Goal: Transaction & Acquisition: Purchase product/service

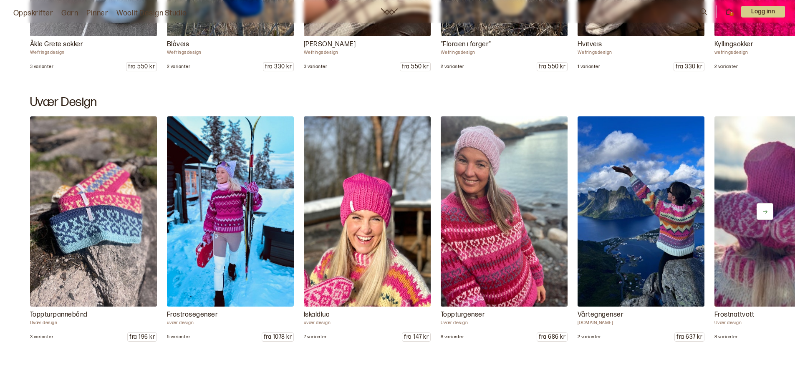
scroll to position [959, 0]
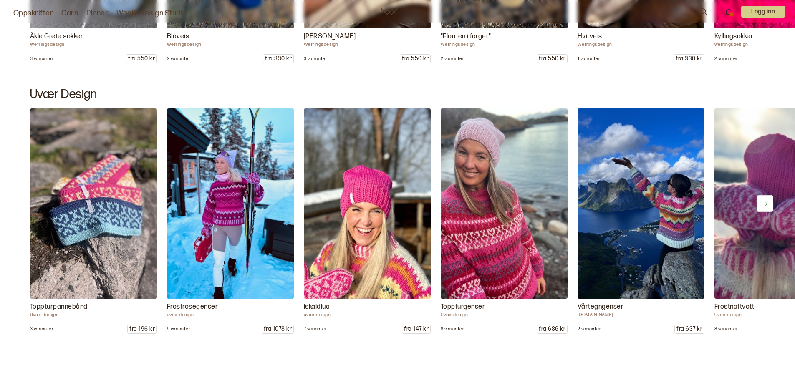
click at [249, 228] on img at bounding box center [230, 204] width 133 height 200
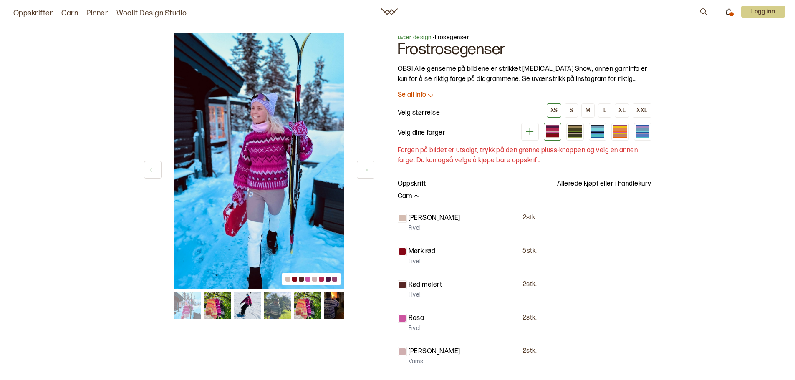
click at [731, 12] on div "1" at bounding box center [731, 14] width 4 height 4
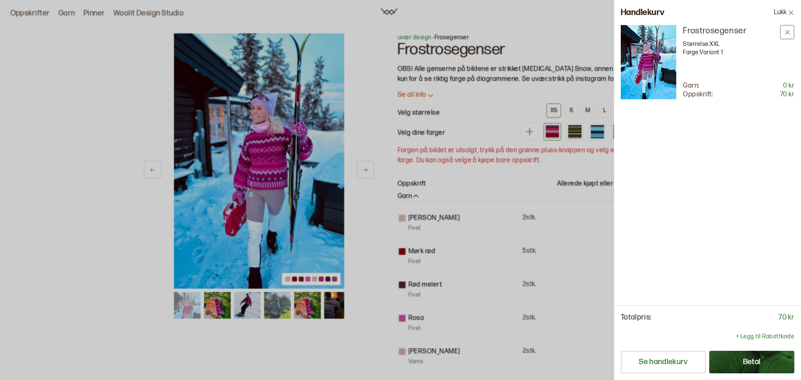
click at [789, 32] on icon at bounding box center [787, 32] width 6 height 6
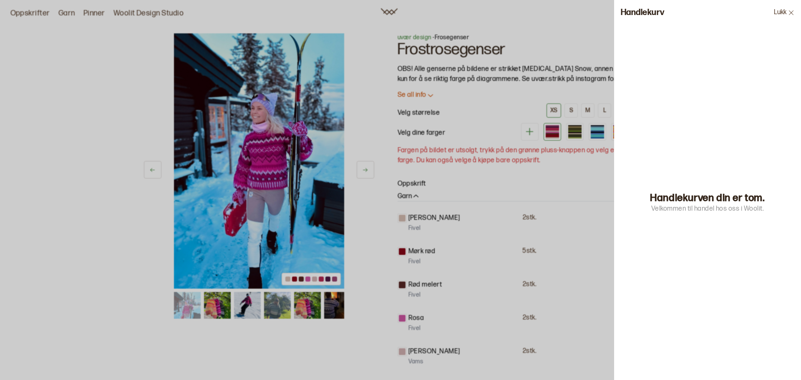
click at [596, 243] on div at bounding box center [400, 190] width 801 height 380
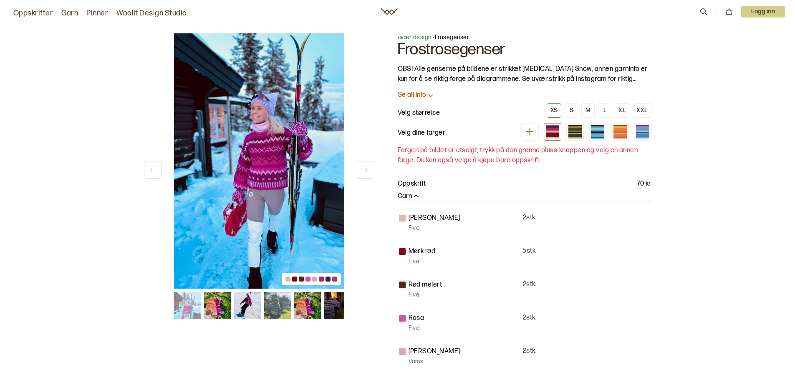
click at [528, 130] on icon at bounding box center [529, 131] width 10 height 10
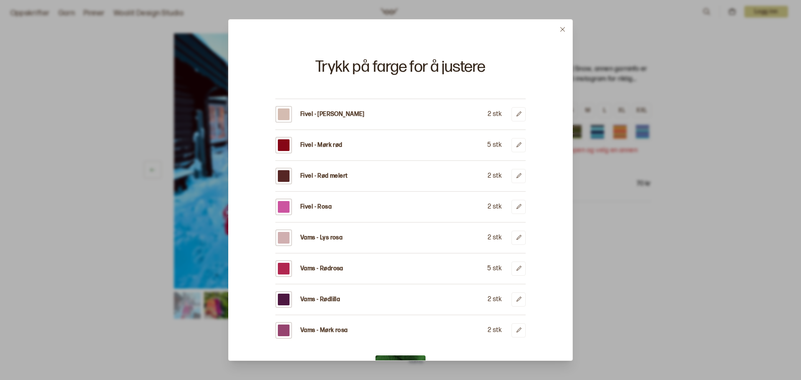
click at [566, 30] on button at bounding box center [563, 30] width 20 height 20
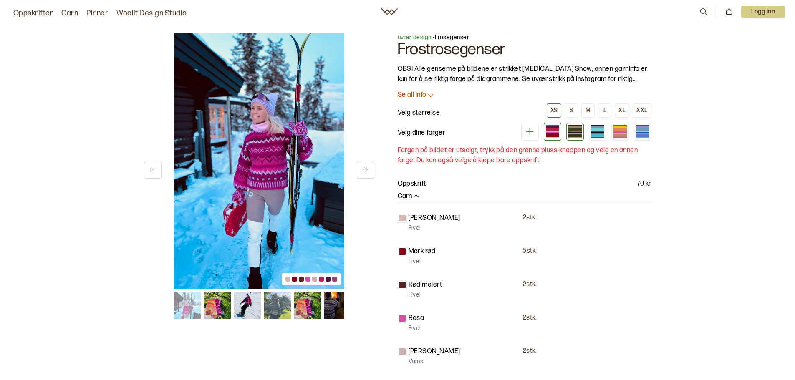
click at [574, 131] on div at bounding box center [574, 131] width 13 height 1
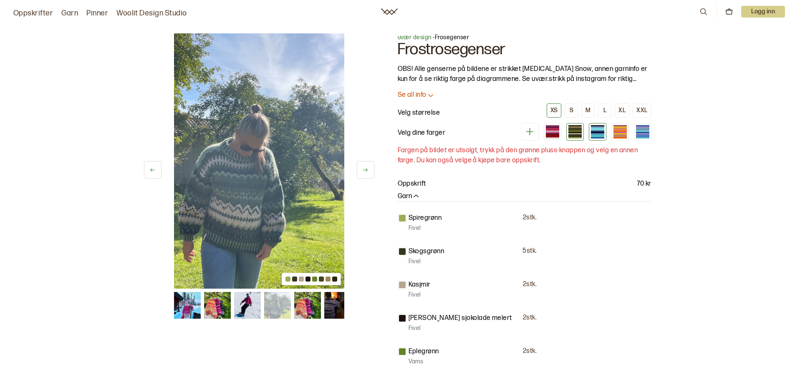
click at [597, 131] on div at bounding box center [597, 131] width 13 height 1
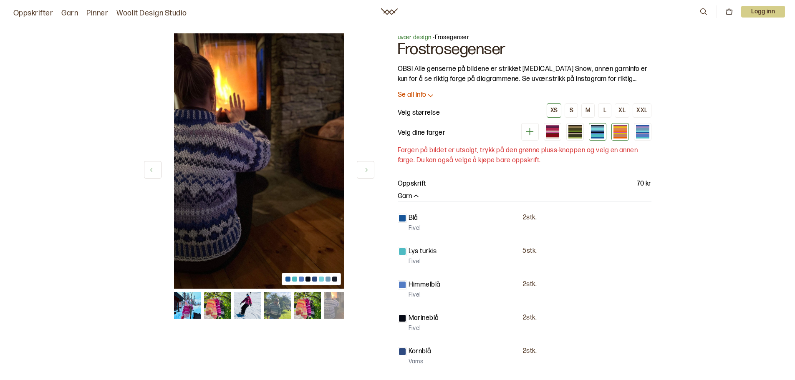
click at [615, 132] on div at bounding box center [619, 132] width 13 height 1
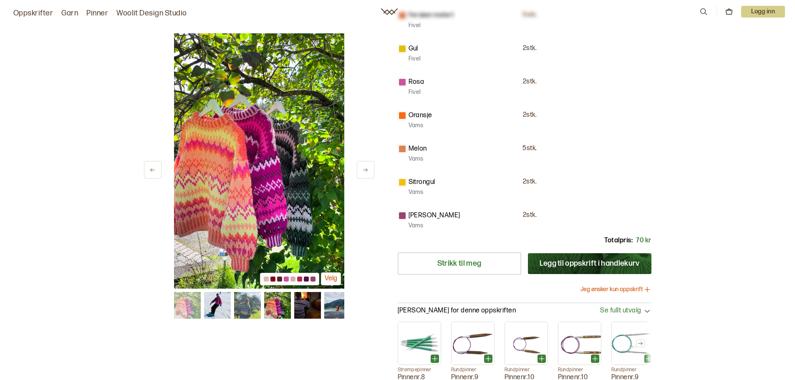
scroll to position [292, 0]
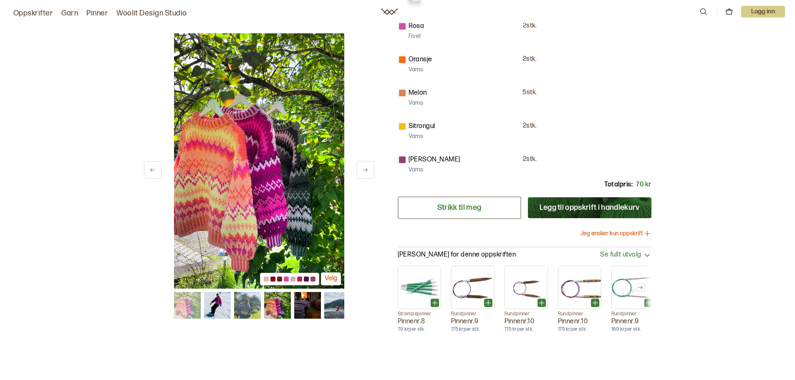
click at [482, 213] on link "Strikk til meg" at bounding box center [459, 207] width 123 height 23
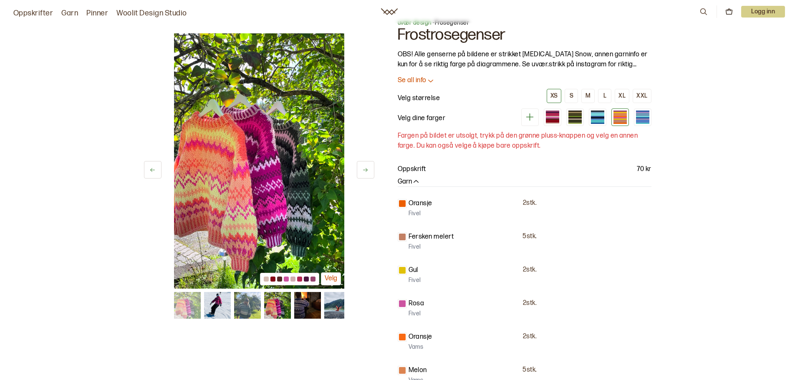
scroll to position [0, 0]
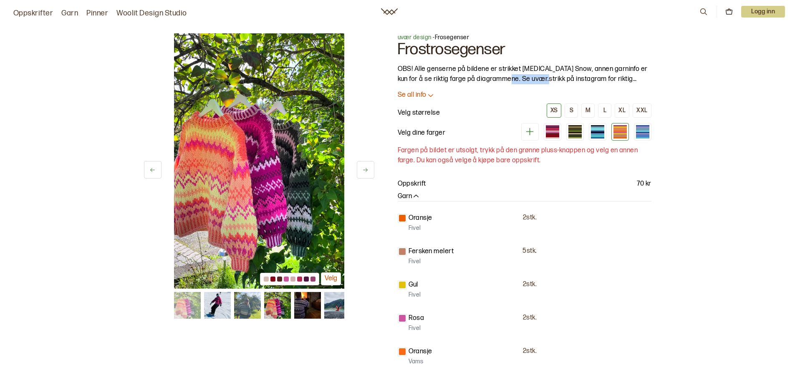
drag, startPoint x: 503, startPoint y: 79, endPoint x: 518, endPoint y: 76, distance: 15.3
click at [537, 81] on p "OBS! Alle genserne på bildene er strikket [MEDICAL_DATA] Snow, annen garninfo e…" at bounding box center [525, 74] width 254 height 20
click at [426, 96] on p "Se all info" at bounding box center [412, 95] width 29 height 9
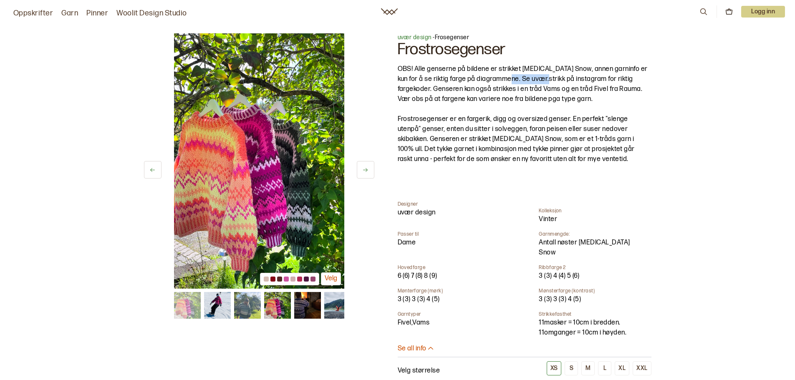
click at [226, 186] on img at bounding box center [259, 160] width 170 height 255
click at [420, 35] on span "uvær design" at bounding box center [415, 37] width 34 height 7
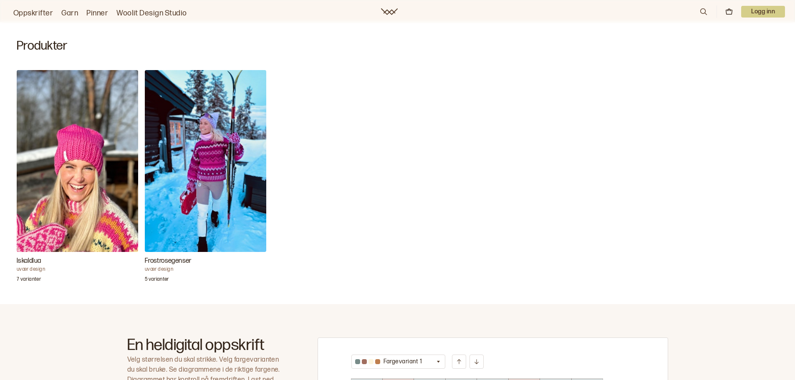
scroll to position [209, 0]
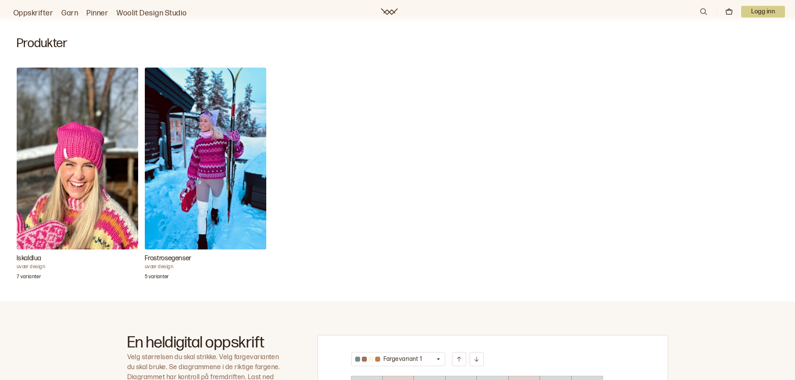
click at [209, 191] on img "Frostrosegenser" at bounding box center [205, 159] width 121 height 182
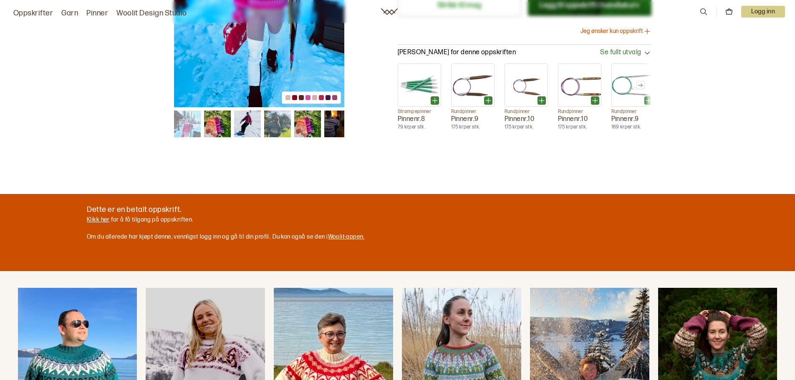
scroll to position [459, 0]
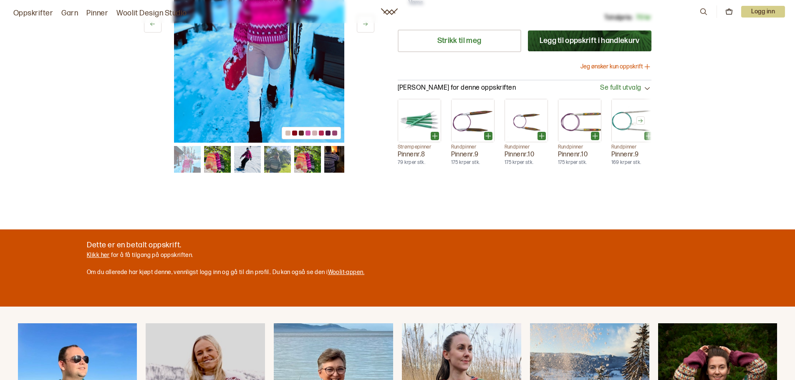
click at [92, 256] on link "Klikk her" at bounding box center [98, 255] width 23 height 7
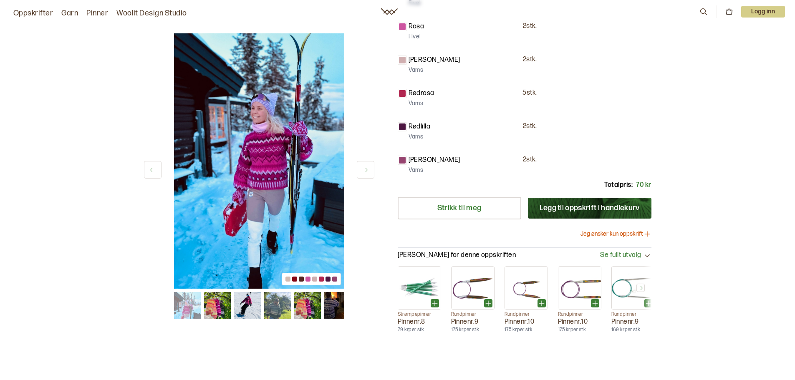
scroll to position [292, 0]
click at [625, 232] on button "Jeg ønsker kun oppskrift" at bounding box center [615, 233] width 71 height 8
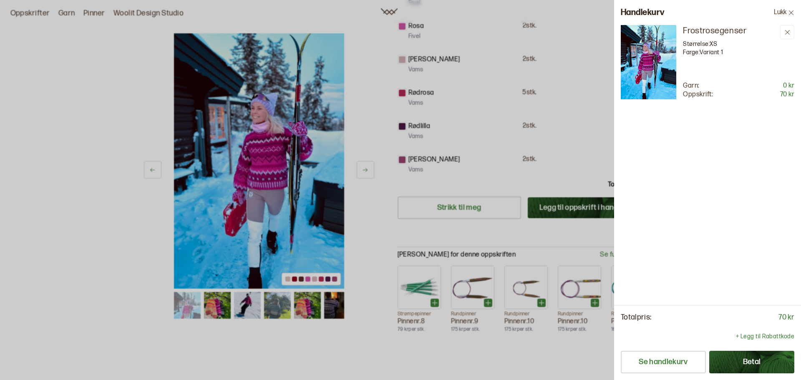
drag, startPoint x: 518, startPoint y: 347, endPoint x: 684, endPoint y: 350, distance: 165.2
click at [521, 346] on div at bounding box center [400, 190] width 801 height 380
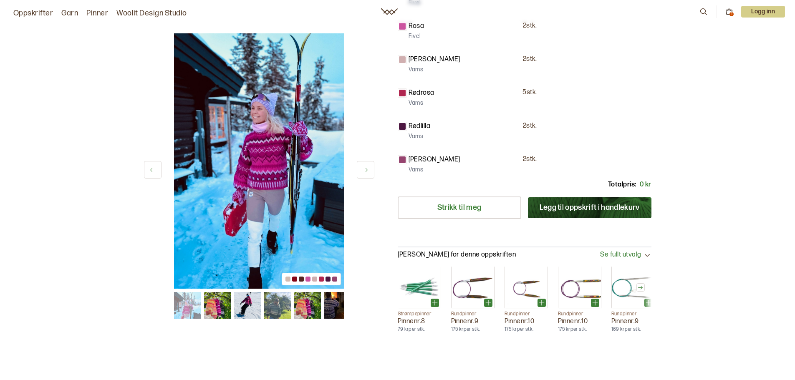
click at [727, 11] on icon at bounding box center [729, 12] width 8 height 8
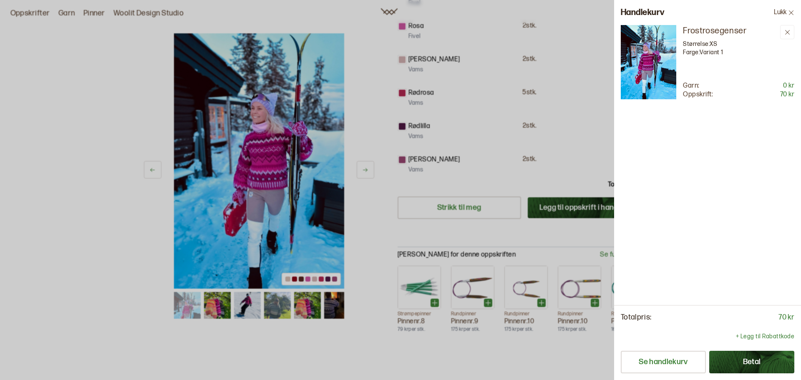
click at [786, 12] on button "Lukk" at bounding box center [784, 12] width 34 height 25
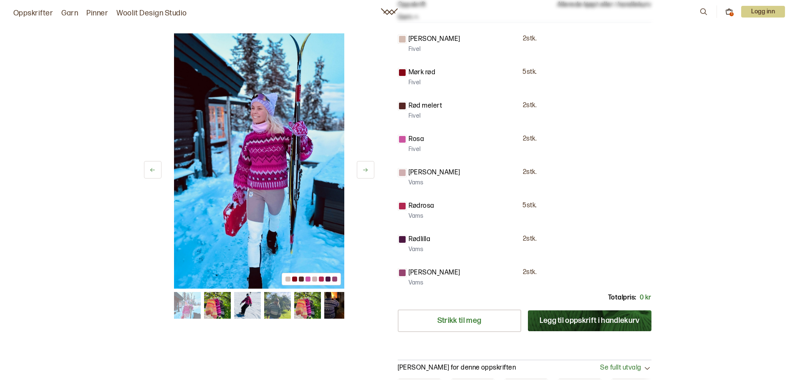
scroll to position [0, 0]
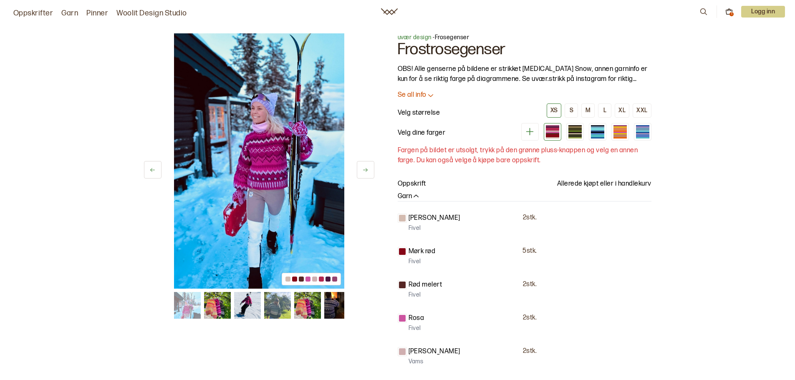
scroll to position [459, 0]
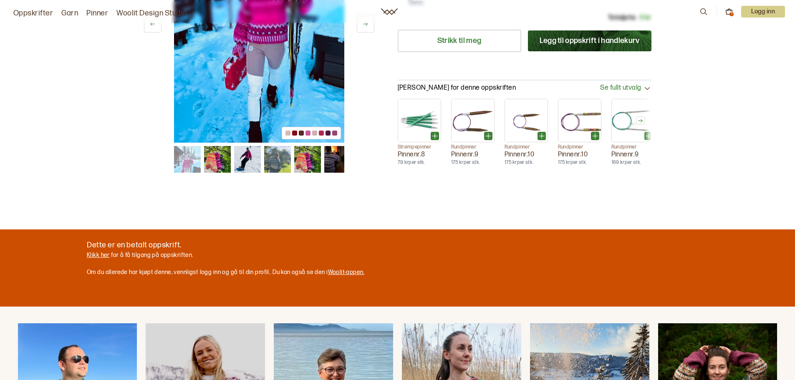
click at [29, 13] on link "Oppskrifter" at bounding box center [33, 14] width 40 height 12
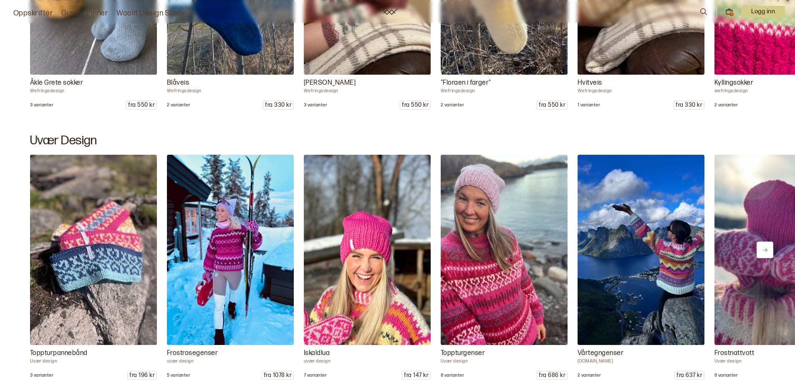
scroll to position [918, 0]
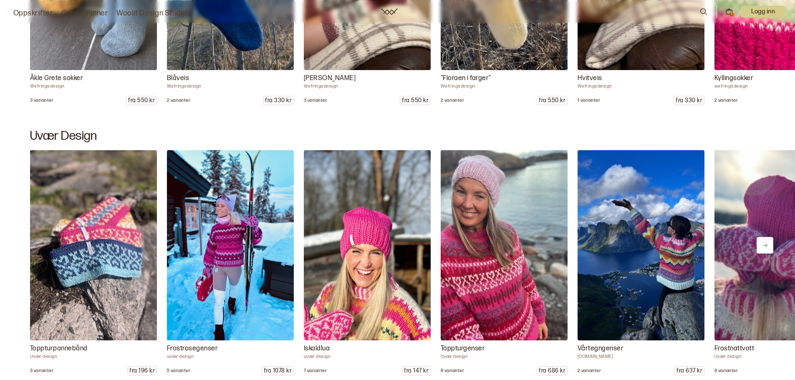
click at [486, 239] on img at bounding box center [503, 246] width 133 height 200
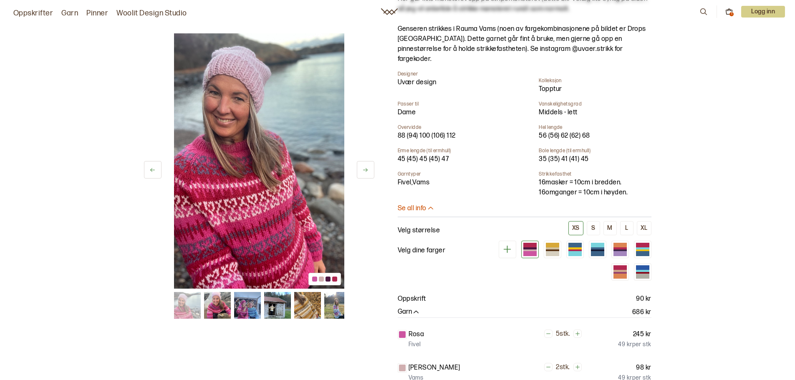
scroll to position [250, 0]
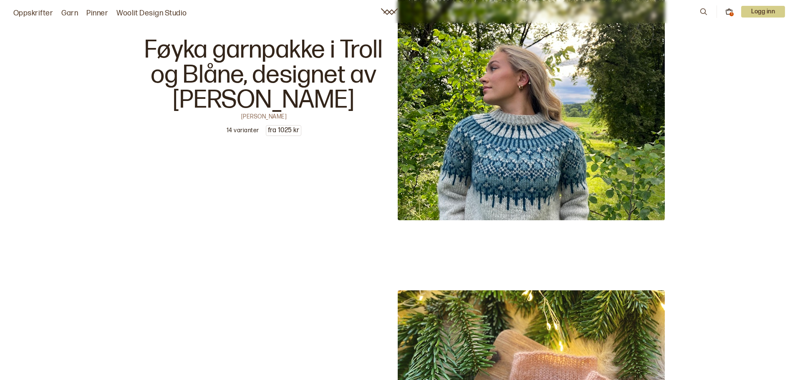
scroll to position [2920, 0]
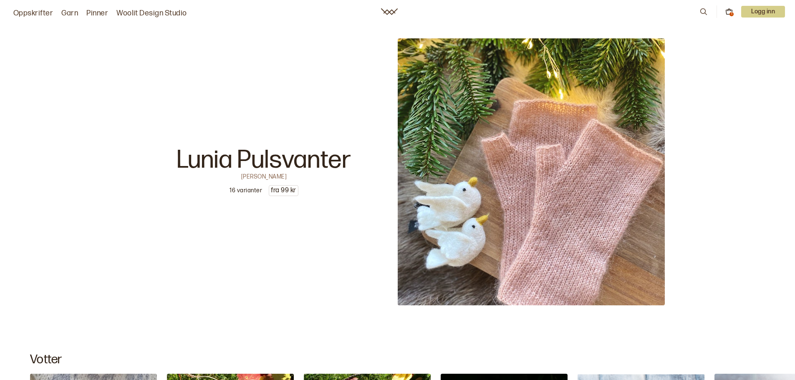
click at [257, 171] on p "Lunia Pulsvanter" at bounding box center [264, 160] width 174 height 25
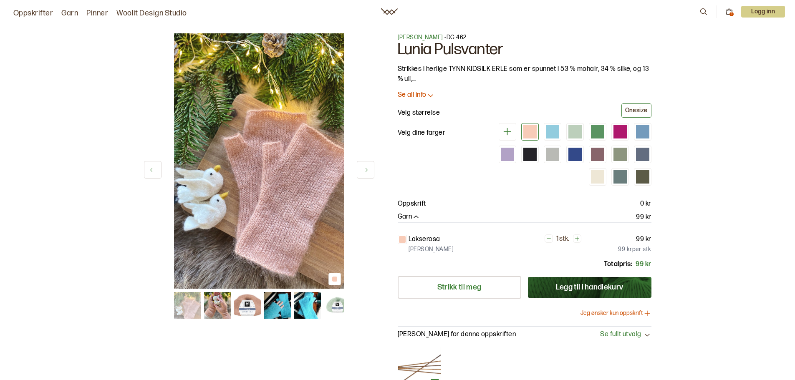
click at [248, 307] on img at bounding box center [247, 305] width 27 height 27
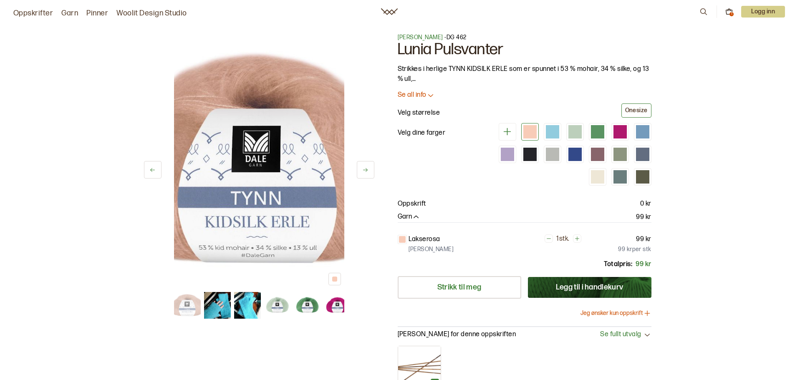
click at [246, 309] on img at bounding box center [247, 305] width 27 height 27
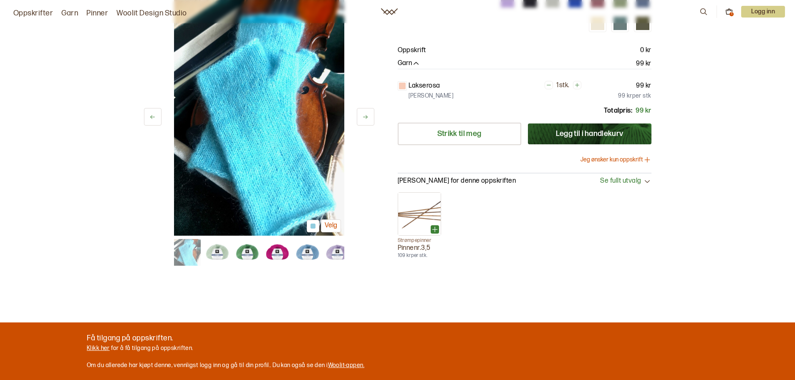
scroll to position [42, 0]
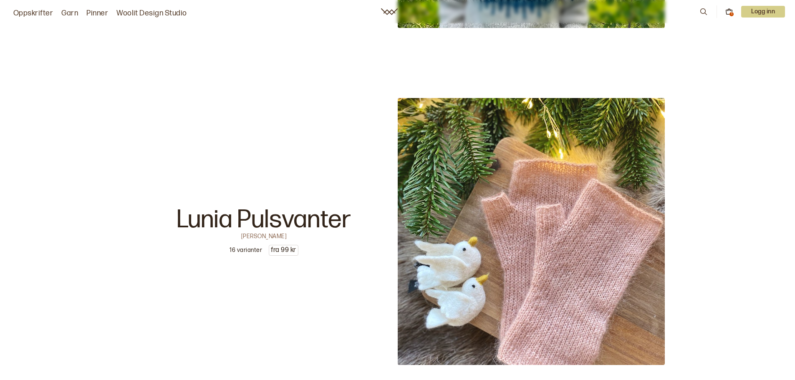
scroll to position [3003, 0]
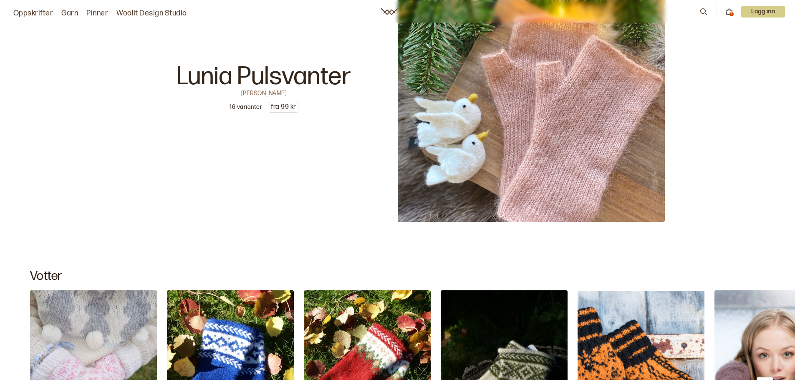
click at [236, 68] on p "Lunia Pulsvanter" at bounding box center [264, 76] width 174 height 25
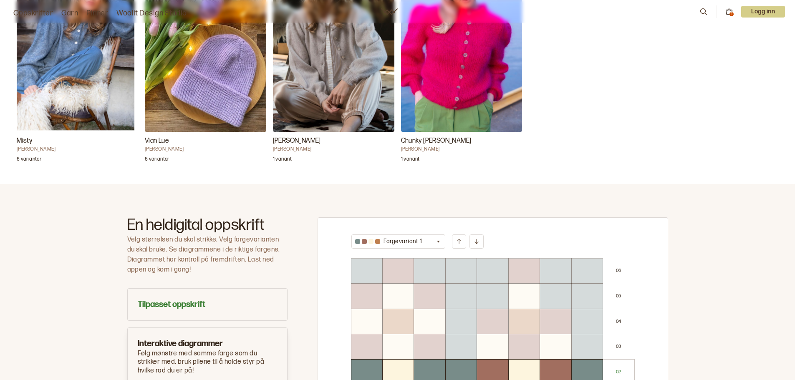
scroll to position [334, 0]
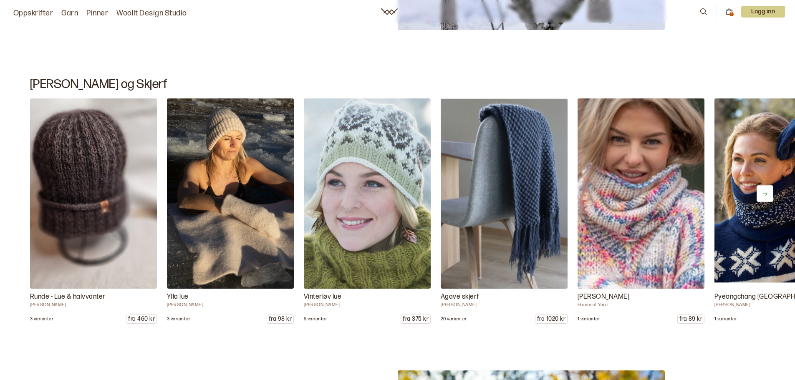
scroll to position [8072, 0]
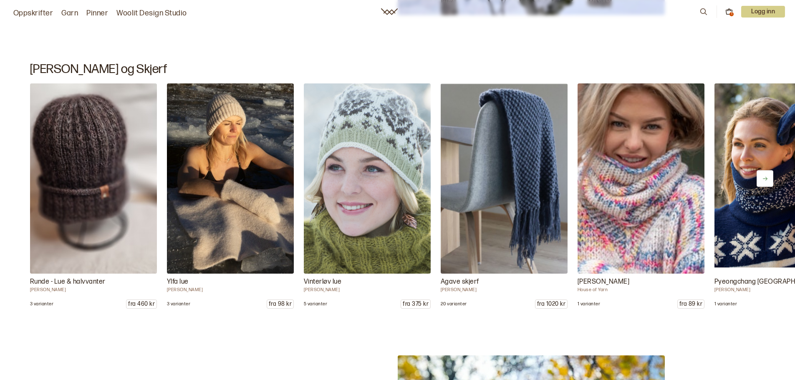
click at [762, 176] on icon at bounding box center [765, 179] width 6 height 6
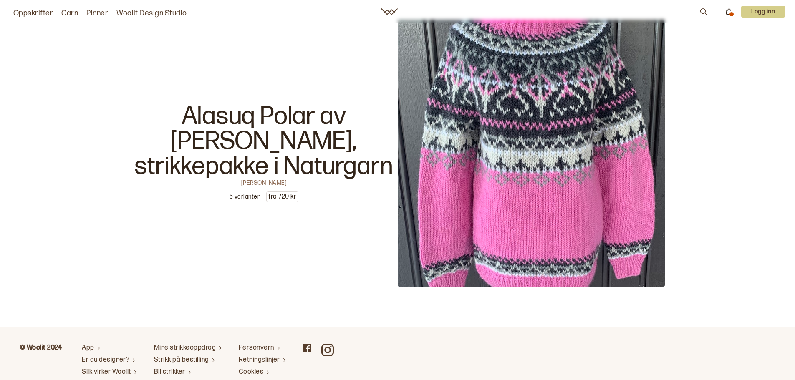
scroll to position [13964, 0]
